Goal: Task Accomplishment & Management: Use online tool/utility

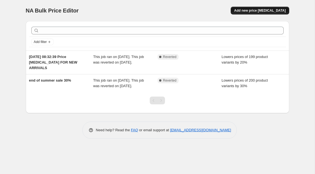
click at [257, 11] on span "Add new price change job" at bounding box center [259, 10] width 51 height 4
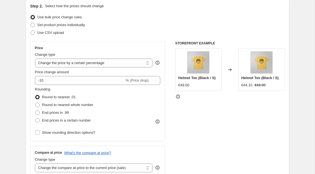
scroll to position [61, 0]
select select "no_change"
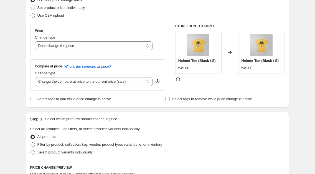
scroll to position [79, 0]
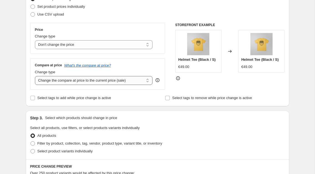
select select "no_change"
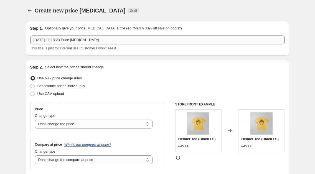
scroll to position [0, 0]
click at [31, 11] on icon "Price change jobs" at bounding box center [30, 11] width 6 height 6
